Goal: Task Accomplishment & Management: Use online tool/utility

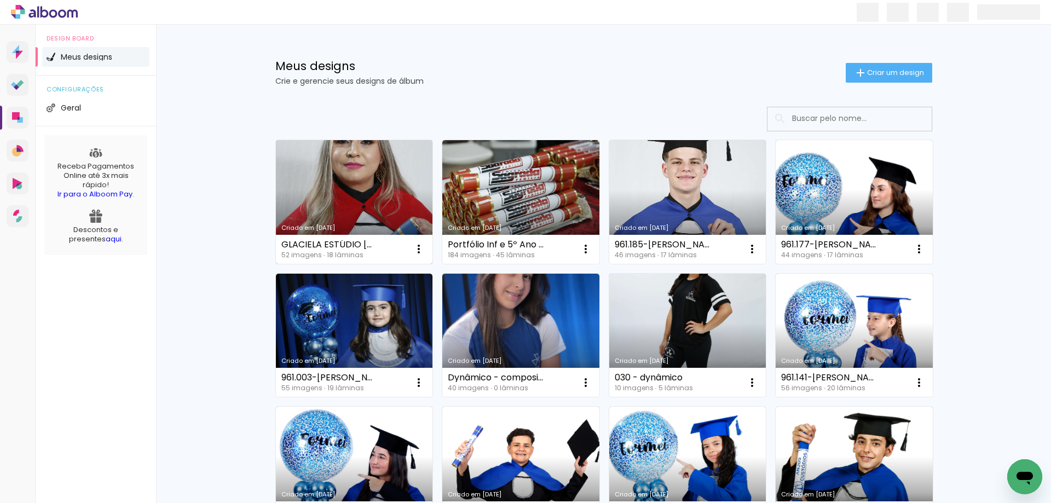
click at [341, 186] on link "Criado em [DATE]" at bounding box center [354, 202] width 157 height 124
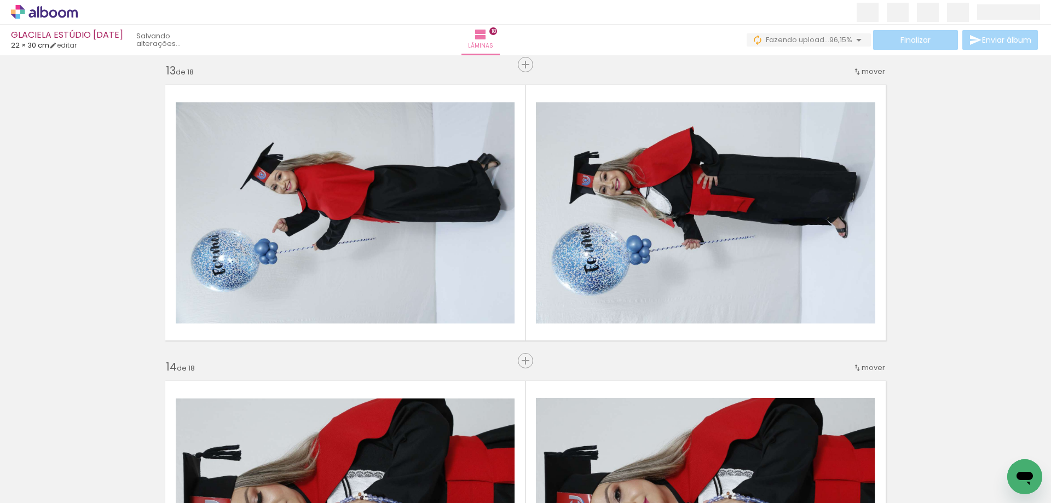
scroll to position [0, 1124]
